Goal: Navigation & Orientation: Find specific page/section

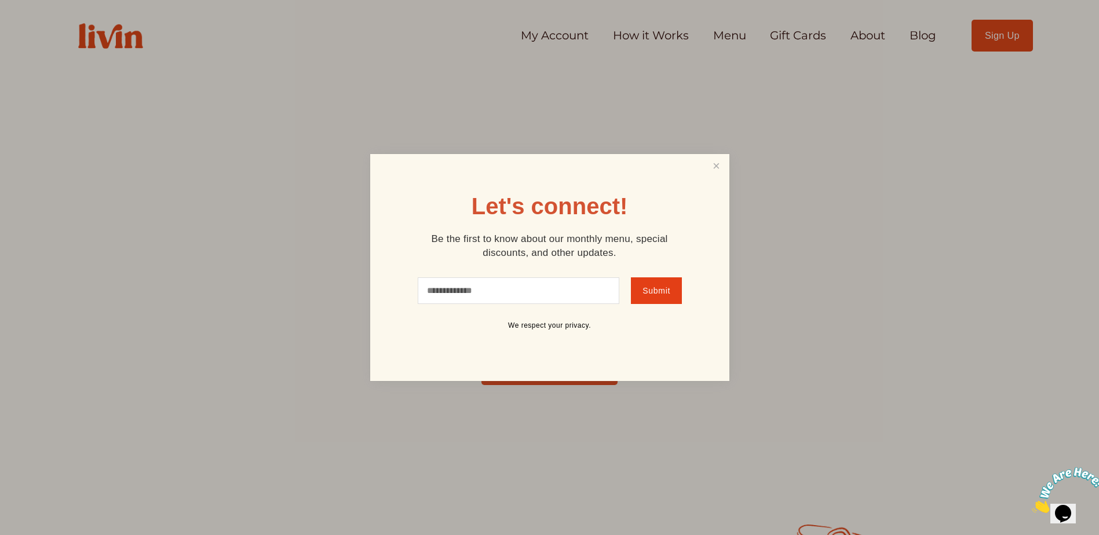
click at [873, 34] on div at bounding box center [549, 267] width 1099 height 535
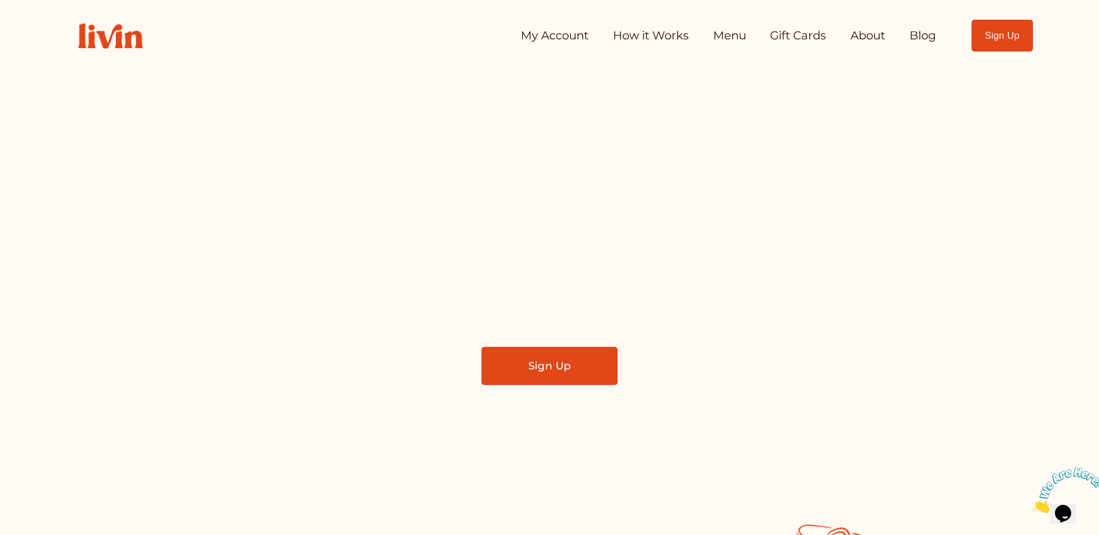
click at [873, 34] on link "About" at bounding box center [867, 35] width 35 height 23
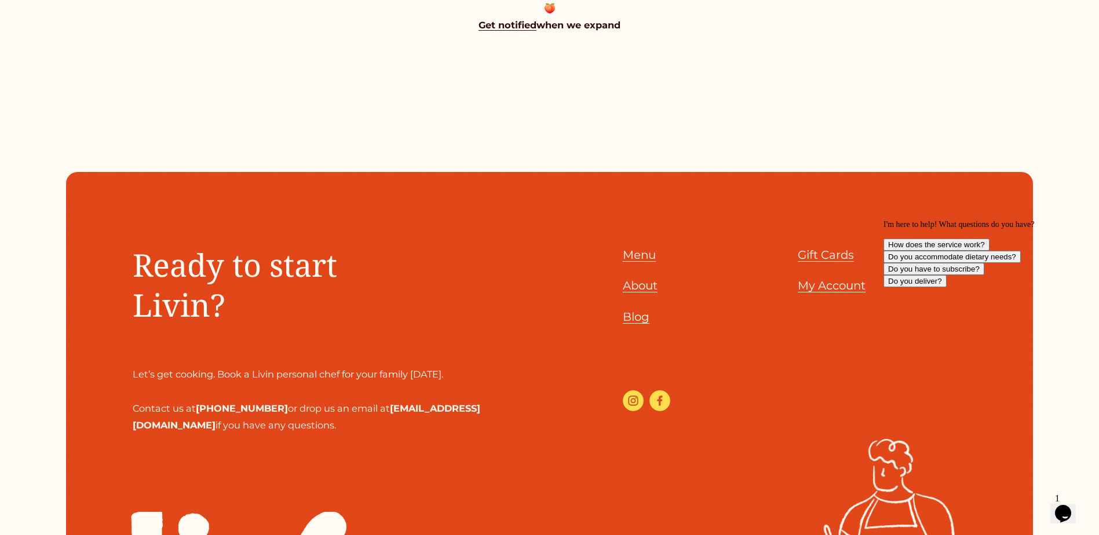
scroll to position [1367, 0]
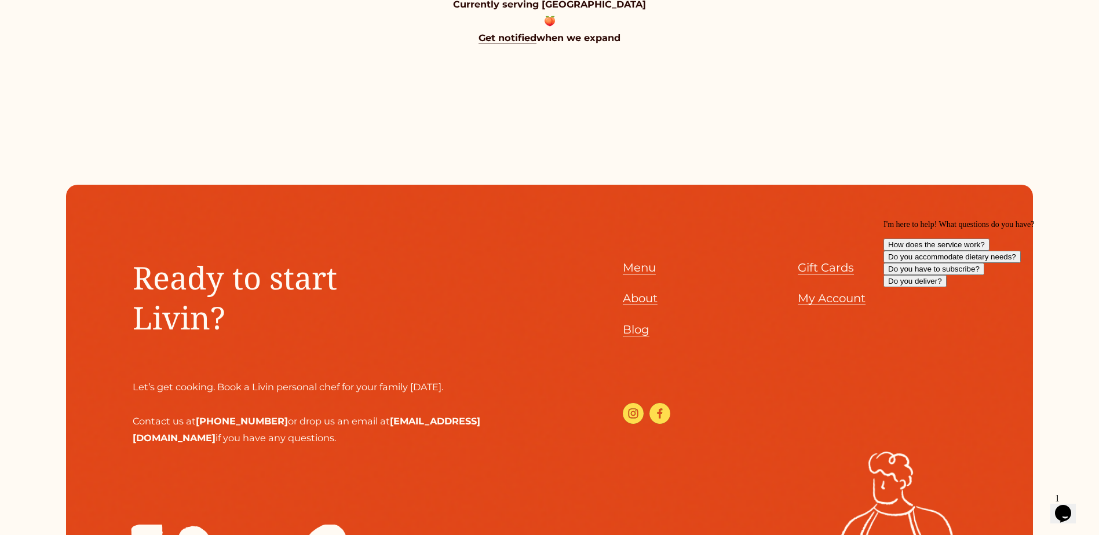
click at [644, 264] on span "Menu" at bounding box center [639, 268] width 33 height 14
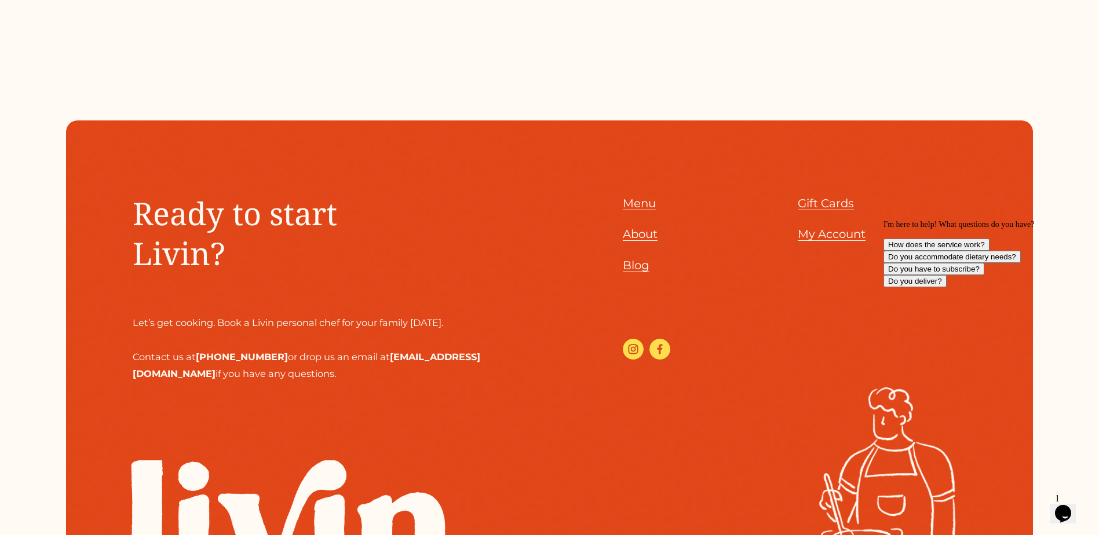
scroll to position [1541, 0]
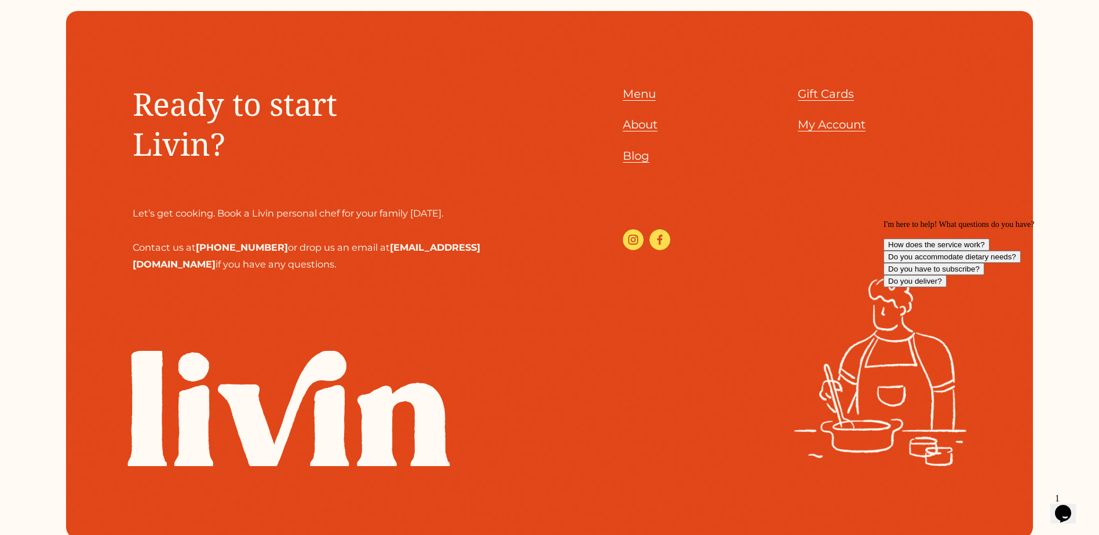
click at [828, 87] on span "Gift Cards" at bounding box center [826, 94] width 56 height 14
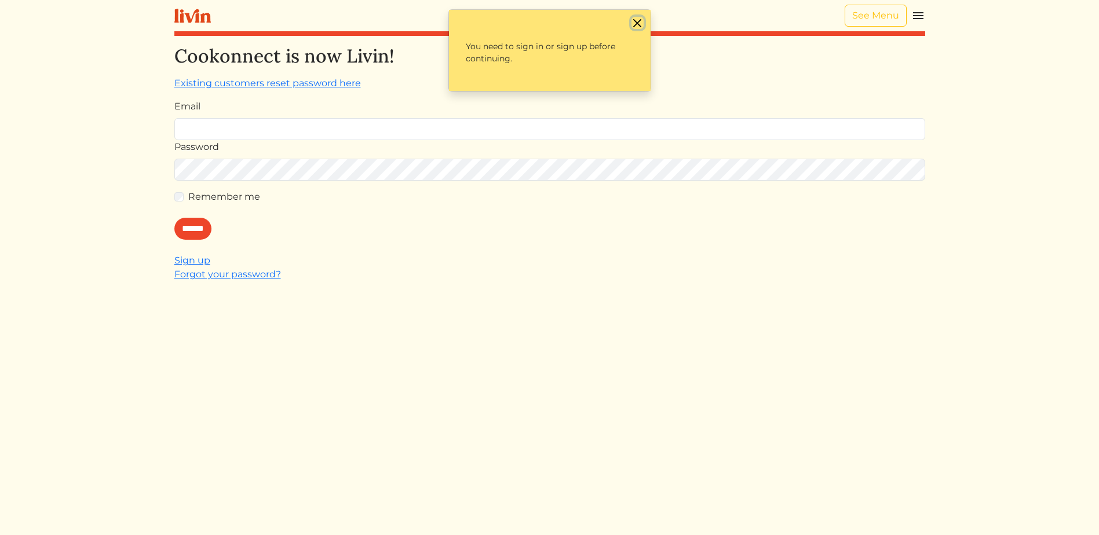
click at [638, 21] on button "Close" at bounding box center [637, 23] width 12 height 12
